Goal: Information Seeking & Learning: Get advice/opinions

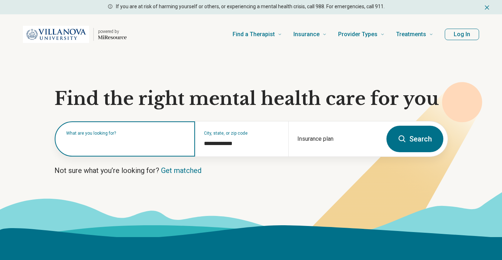
click at [112, 145] on input "text" at bounding box center [126, 142] width 120 height 9
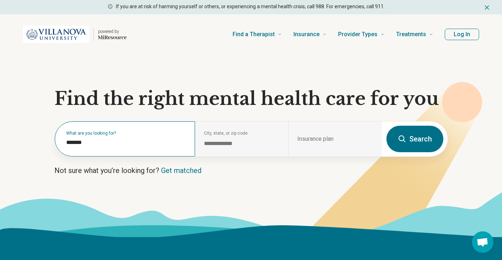
click at [146, 150] on div "What are you looking for? *******" at bounding box center [125, 138] width 140 height 35
click at [134, 144] on input "*******" at bounding box center [126, 142] width 120 height 9
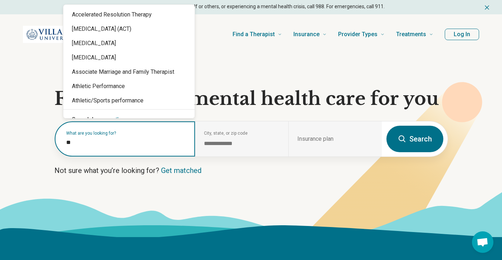
type input "*"
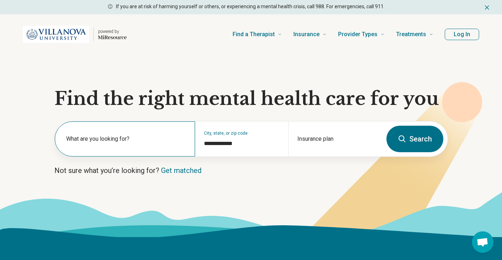
click at [105, 130] on div "What are you looking for?" at bounding box center [125, 138] width 140 height 35
click at [105, 132] on div "What are you looking for?" at bounding box center [125, 138] width 140 height 35
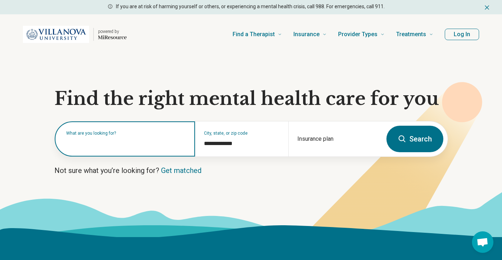
click at [106, 144] on input "text" at bounding box center [126, 142] width 120 height 9
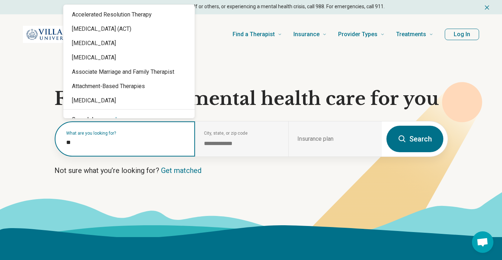
type input "*"
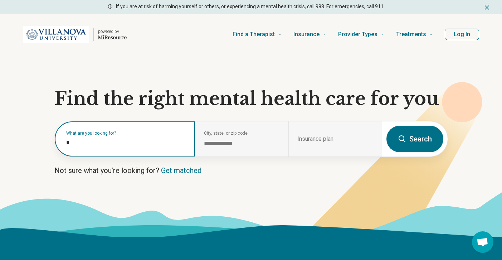
type input "**"
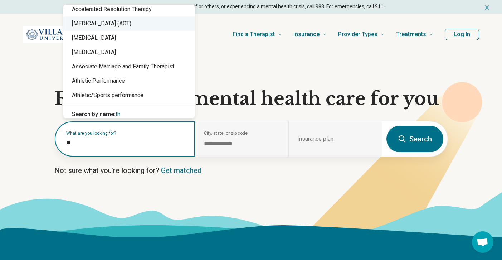
scroll to position [8, 0]
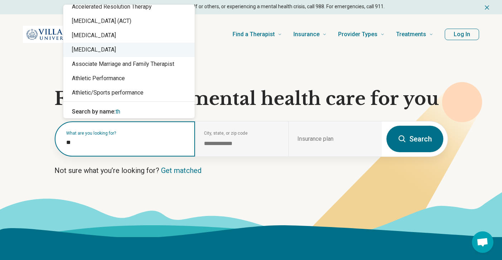
click at [176, 49] on div "[MEDICAL_DATA]" at bounding box center [128, 50] width 131 height 14
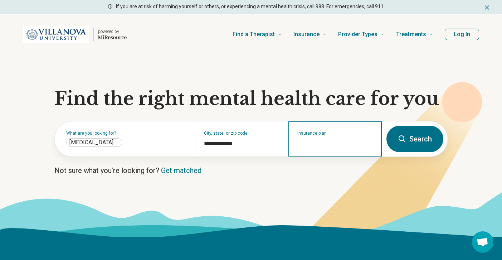
click at [335, 147] on input "Insurance plan" at bounding box center [335, 143] width 76 height 9
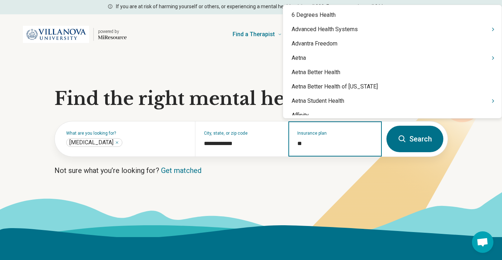
type input "***"
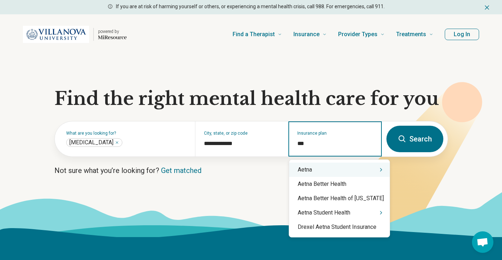
click at [335, 172] on div "Aetna" at bounding box center [339, 170] width 101 height 14
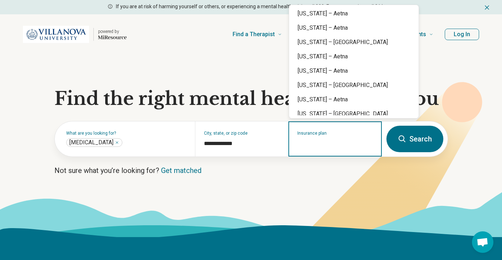
scroll to position [318, 0]
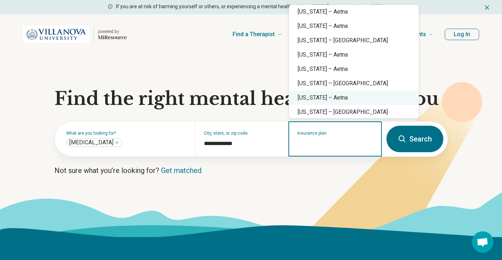
click at [332, 99] on div "[US_STATE] – Aetna" at bounding box center [354, 98] width 130 height 14
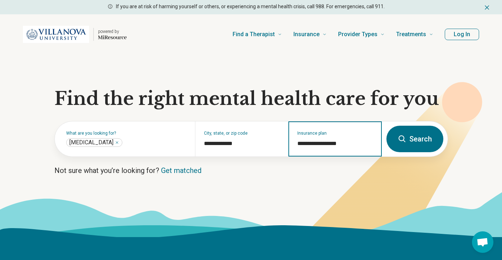
type input "**********"
click at [405, 143] on button "Search" at bounding box center [415, 139] width 57 height 26
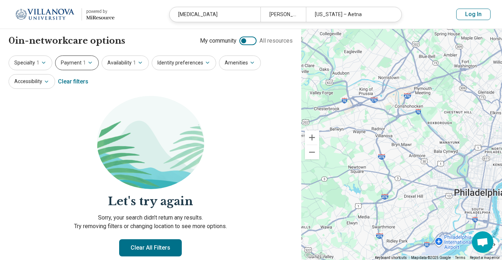
click at [84, 61] on span "1" at bounding box center [84, 63] width 3 height 8
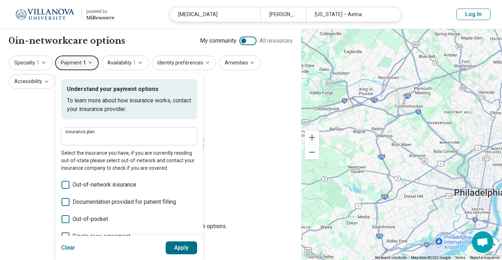
type input "**********"
click at [84, 61] on span "1" at bounding box center [84, 63] width 3 height 8
click at [33, 61] on button "Specialty 1" at bounding box center [31, 62] width 44 height 15
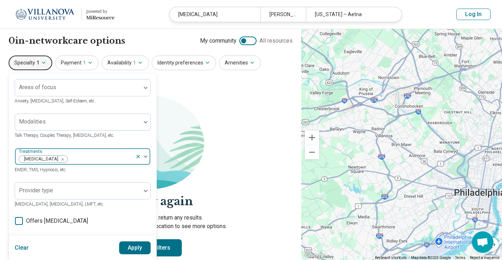
click at [58, 158] on icon "Remove [object Object]" at bounding box center [60, 159] width 5 height 5
click at [144, 246] on button "Apply" at bounding box center [135, 247] width 32 height 13
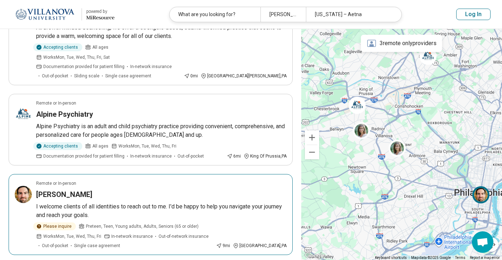
scroll to position [102, 0]
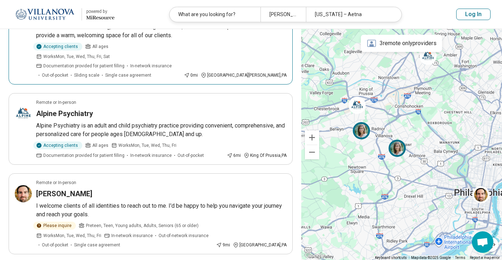
click at [399, 149] on img at bounding box center [397, 148] width 17 height 17
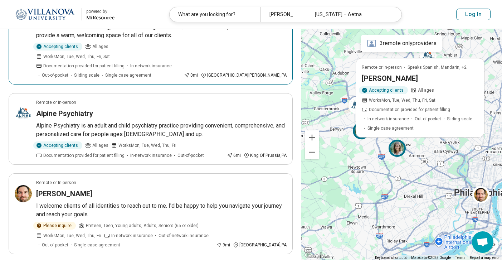
click at [405, 94] on div "Accepting clients All ages Works Mon, Tue, Wed, Thu, Fri, Sat Documentation pro…" at bounding box center [420, 108] width 117 height 45
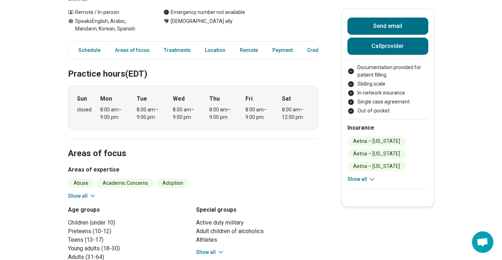
scroll to position [190, 0]
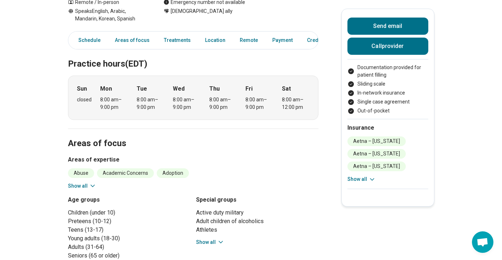
click at [93, 183] on icon at bounding box center [92, 185] width 7 height 7
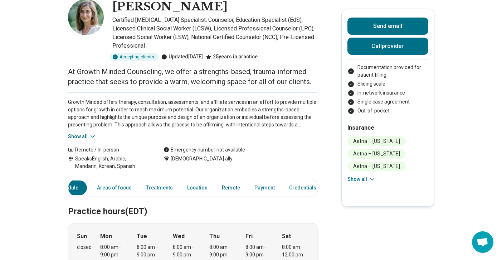
scroll to position [0, 23]
click at [198, 189] on link "Location" at bounding box center [197, 187] width 29 height 15
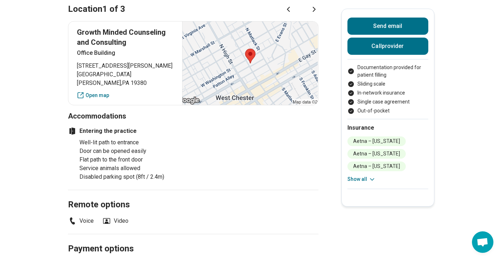
scroll to position [767, 0]
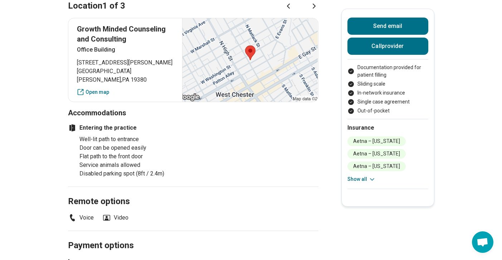
click at [313, 7] on icon at bounding box center [314, 6] width 9 height 9
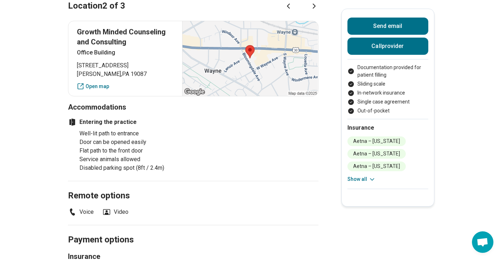
click at [314, 8] on icon at bounding box center [314, 6] width 9 height 9
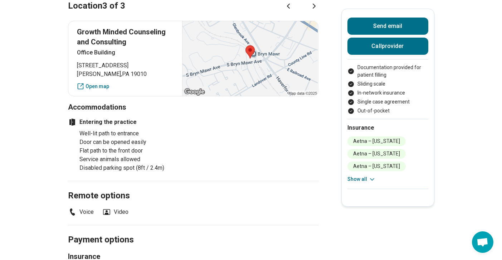
click at [293, 8] on div at bounding box center [301, 6] width 34 height 9
click at [290, 8] on icon at bounding box center [288, 6] width 9 height 9
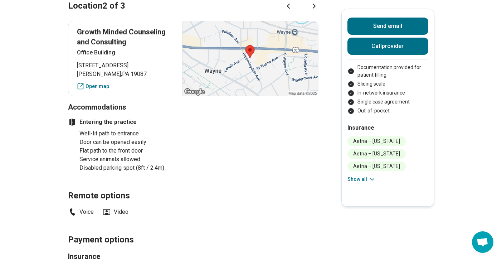
click at [290, 8] on icon at bounding box center [288, 6] width 9 height 9
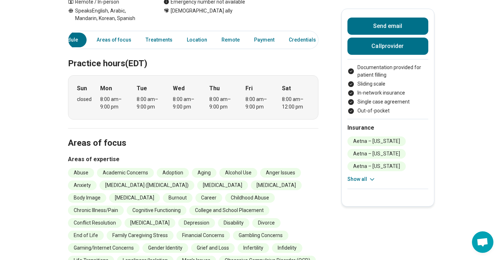
scroll to position [189, 0]
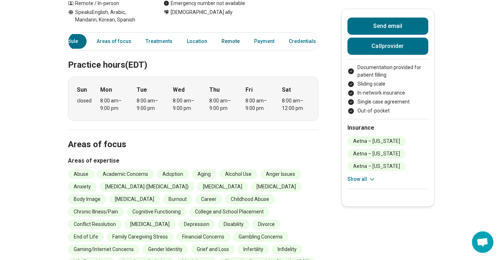
click at [228, 42] on link "Remote" at bounding box center [230, 41] width 27 height 15
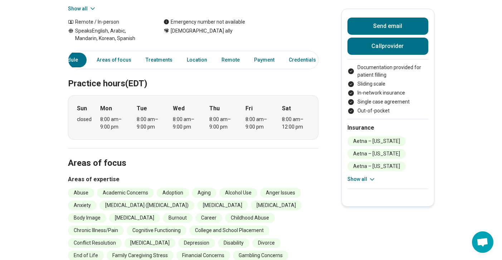
scroll to position [163, 0]
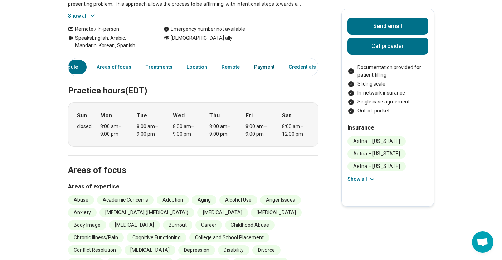
click at [260, 67] on link "Payment" at bounding box center [264, 67] width 29 height 15
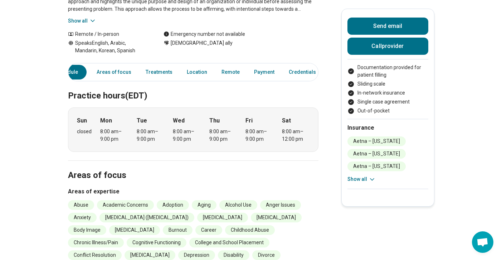
scroll to position [0, 0]
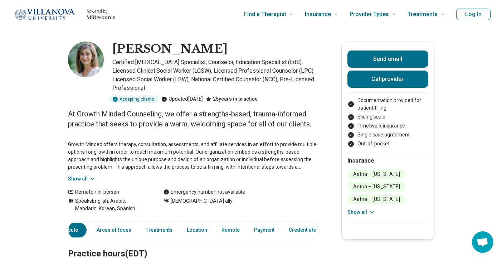
click at [130, 48] on h1 "[PERSON_NAME]" at bounding box center [169, 49] width 115 height 15
drag, startPoint x: 130, startPoint y: 48, endPoint x: 168, endPoint y: 52, distance: 38.5
click at [168, 52] on h1 "[PERSON_NAME]" at bounding box center [169, 49] width 115 height 15
copy h1 "[PERSON_NAME]"
click at [261, 140] on div "Growth Minded offers therapy, consultation, assessments, and affiliate services…" at bounding box center [193, 159] width 251 height 48
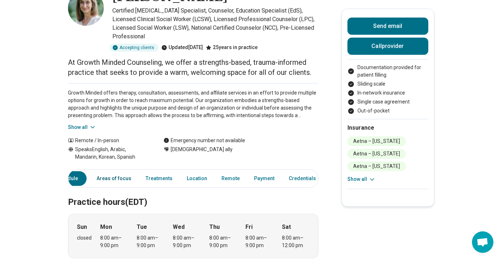
click at [112, 180] on link "Areas of focus" at bounding box center [113, 178] width 43 height 15
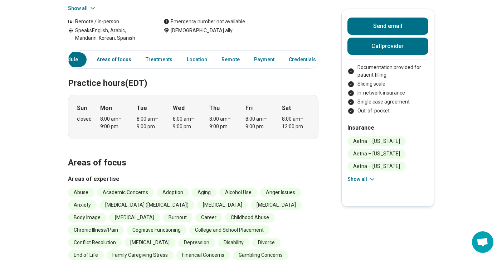
scroll to position [168, 0]
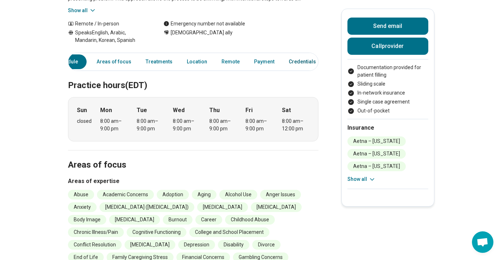
click at [292, 63] on link "Credentials" at bounding box center [303, 61] width 36 height 15
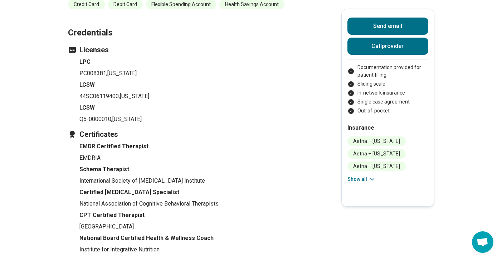
scroll to position [1147, 0]
